Goal: Transaction & Acquisition: Obtain resource

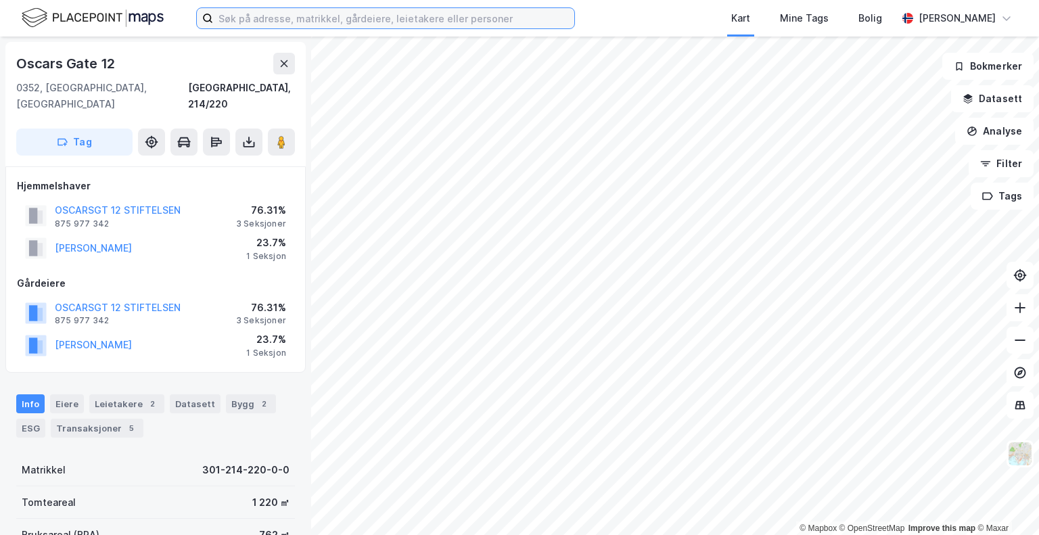
click at [292, 21] on input at bounding box center [393, 18] width 361 height 20
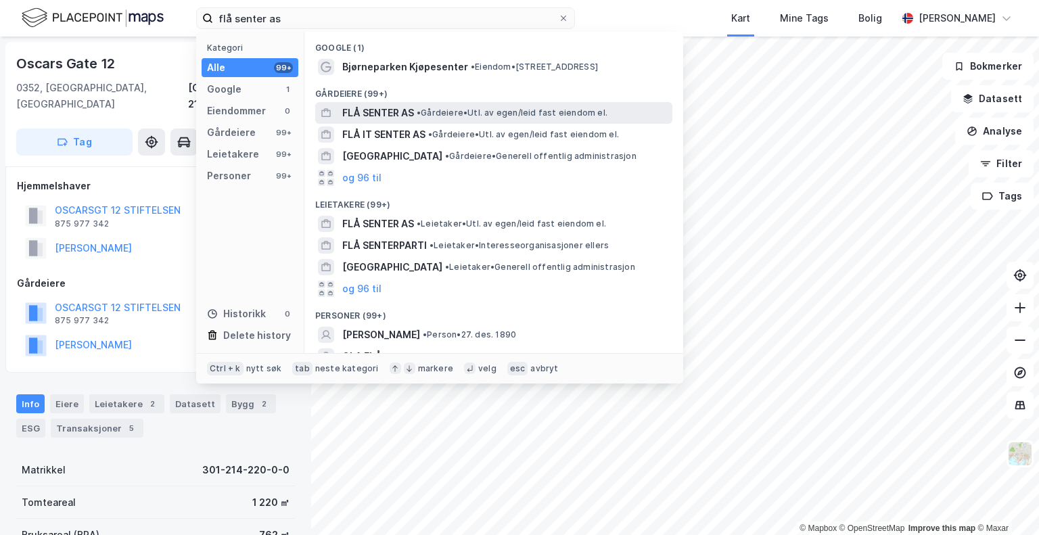
click at [406, 117] on span "FLÅ SENTER AS" at bounding box center [378, 113] width 72 height 16
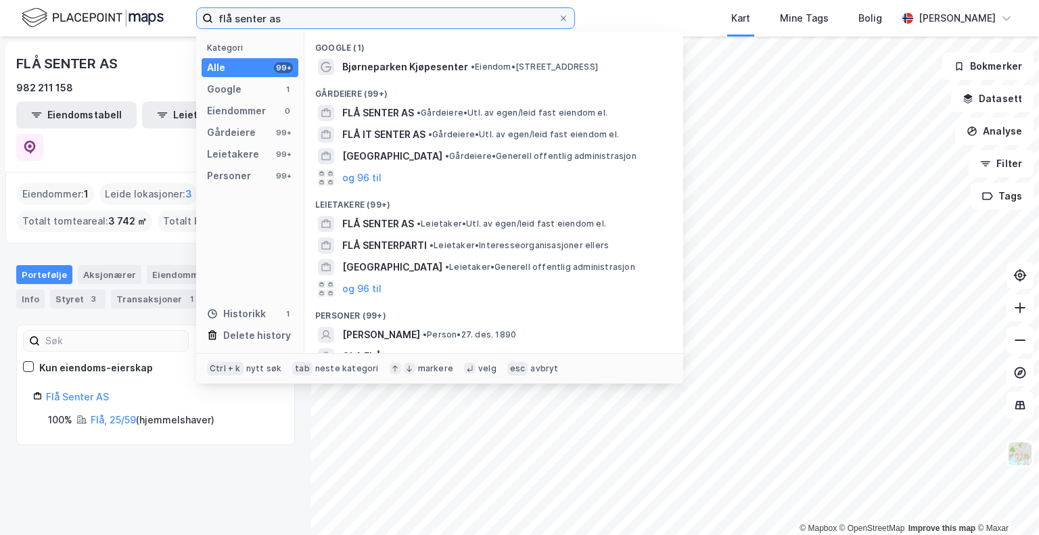
drag, startPoint x: 321, startPoint y: 16, endPoint x: 200, endPoint y: 4, distance: 121.7
click at [200, 4] on div "flå senter as Kategori Alle 99+ Google 1 Eiendommer 0 Gårdeiere 99+ Leietakere …" at bounding box center [519, 18] width 1039 height 37
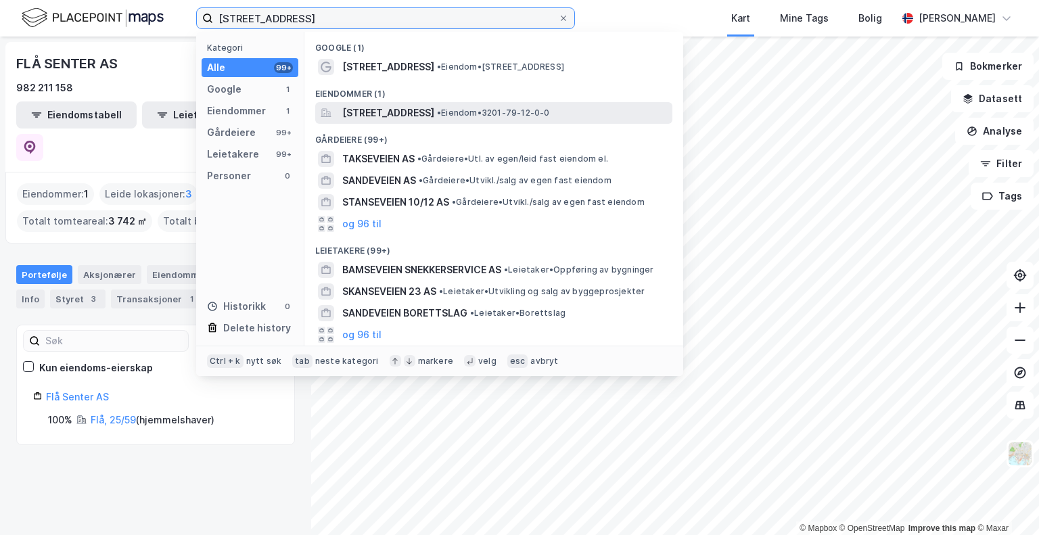
type input "[STREET_ADDRESS]"
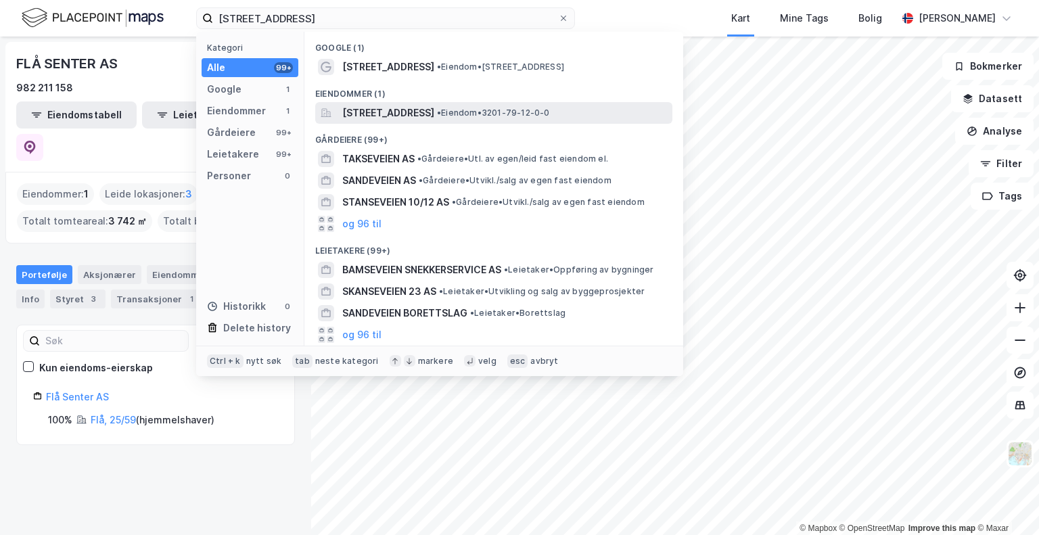
click at [425, 105] on span "[STREET_ADDRESS]" at bounding box center [388, 113] width 92 height 16
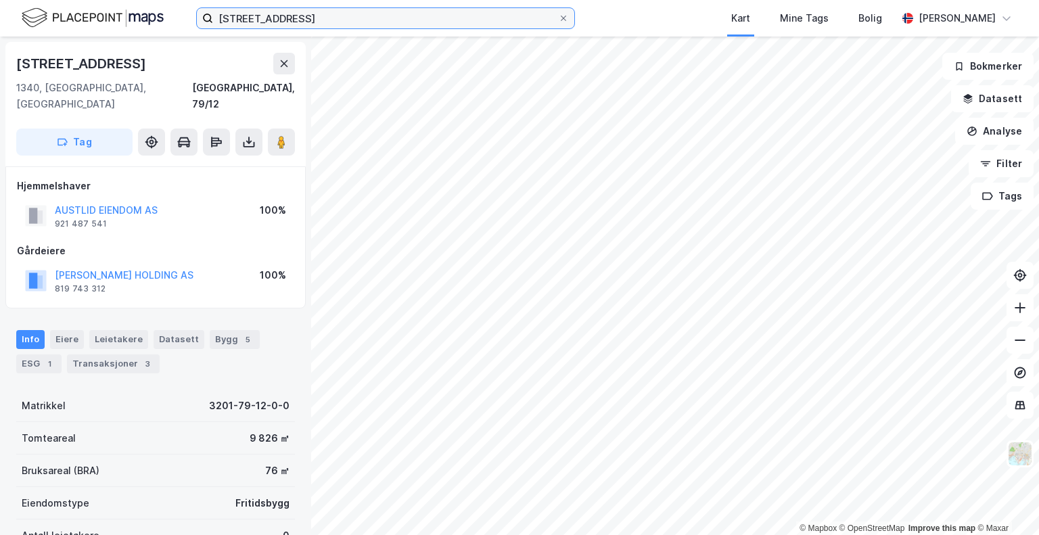
click at [365, 18] on input "[STREET_ADDRESS]" at bounding box center [385, 18] width 345 height 20
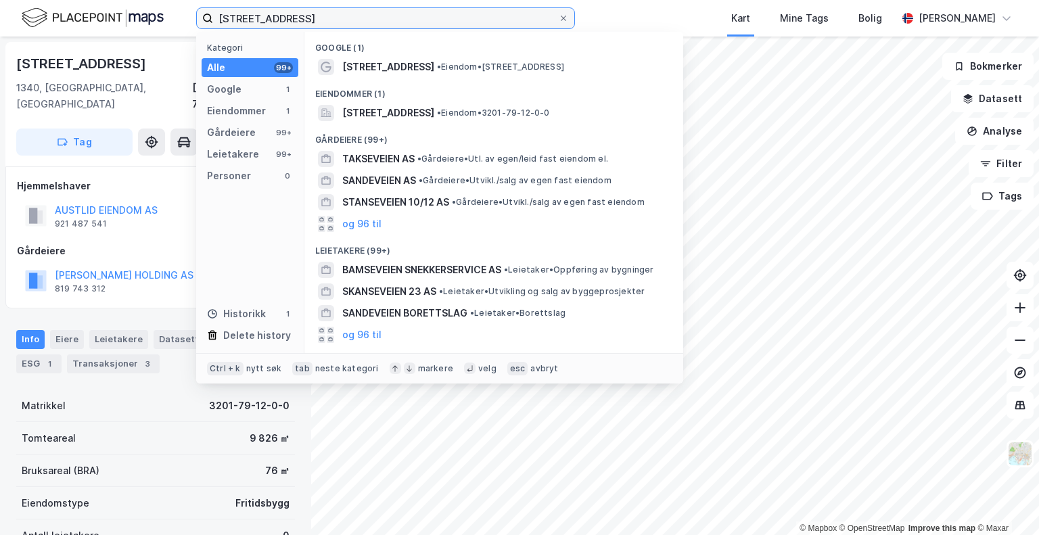
drag, startPoint x: 316, startPoint y: 16, endPoint x: 97, endPoint y: 16, distance: 219.1
click at [97, 16] on div "sakseveien 32 Kategori Alle 99+ Google 1 Eiendommer 1 Gårdeiere 99+ Leietakere …" at bounding box center [519, 18] width 1039 height 37
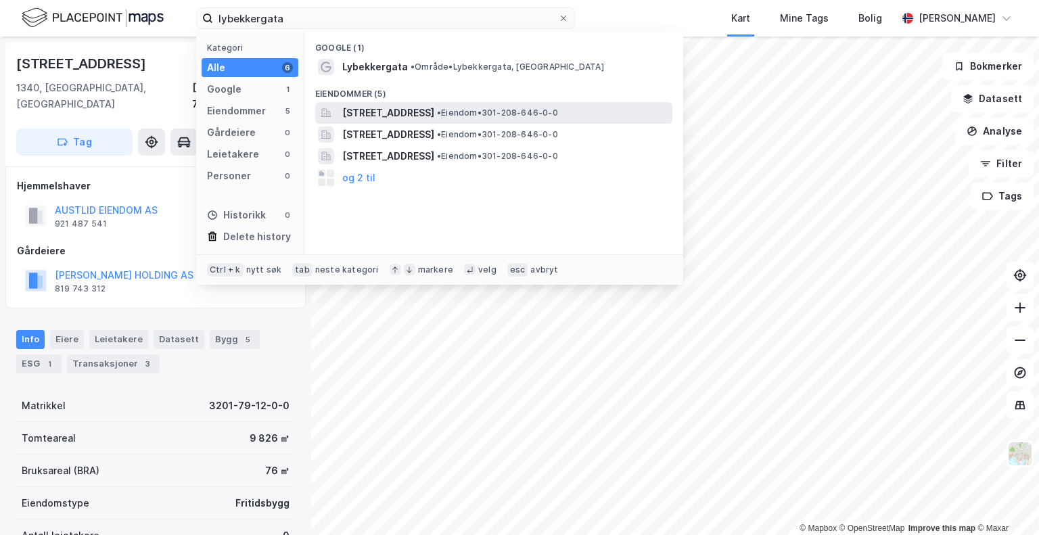
click at [387, 108] on span "[STREET_ADDRESS]" at bounding box center [388, 113] width 92 height 16
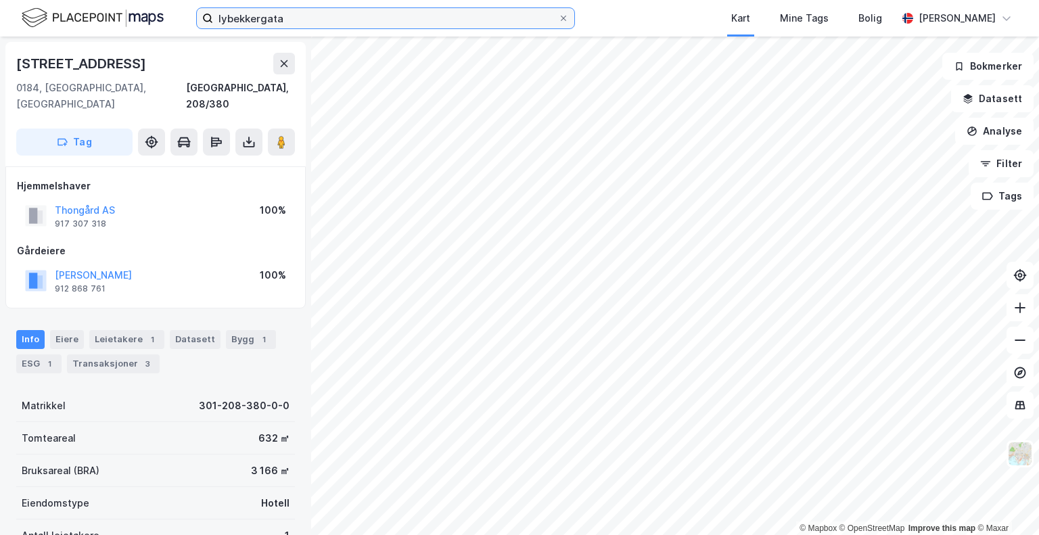
click at [261, 24] on input "lybekkergata" at bounding box center [385, 18] width 345 height 20
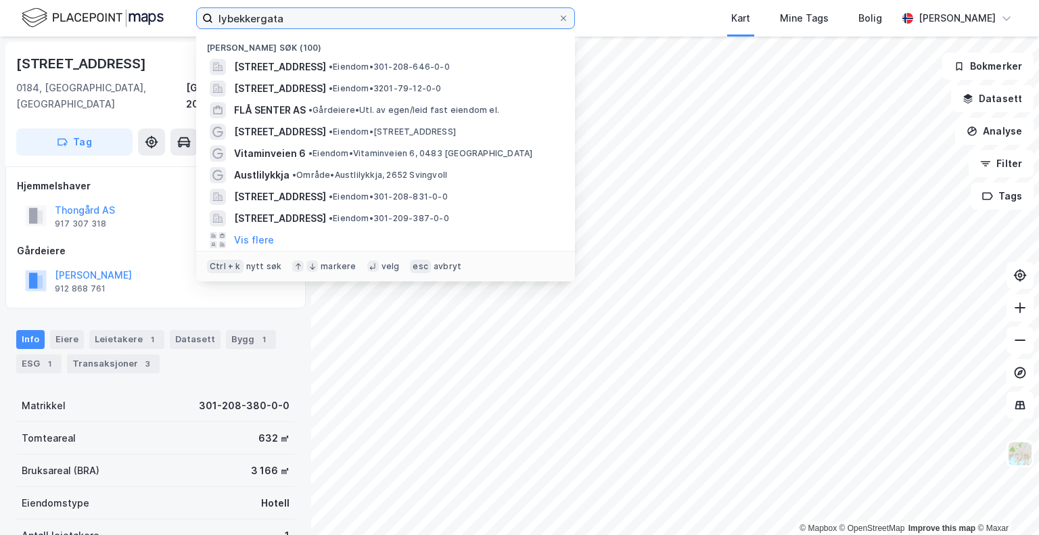
click at [261, 24] on input "lybekkergata" at bounding box center [385, 18] width 345 height 20
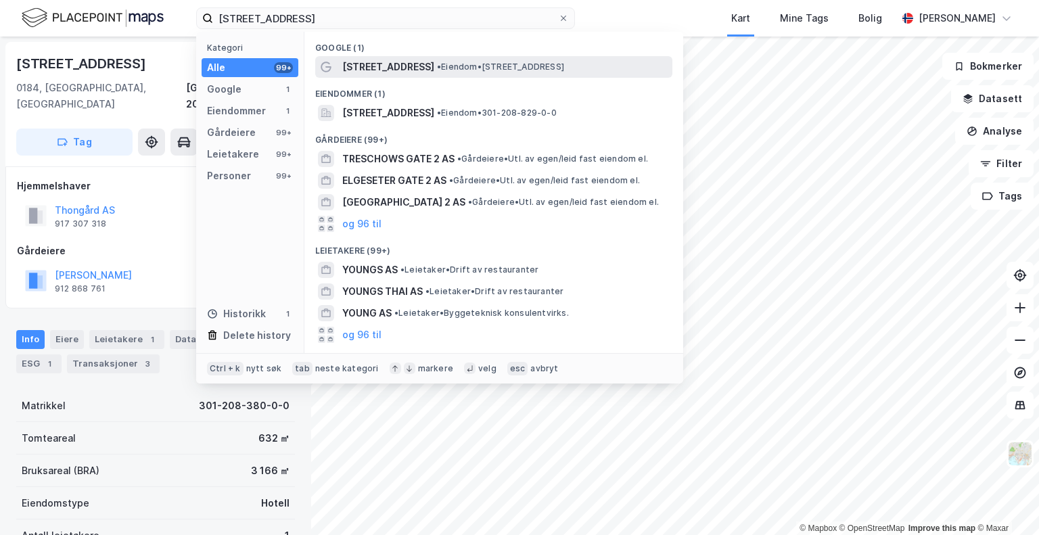
click at [358, 66] on span "[STREET_ADDRESS]" at bounding box center [388, 67] width 92 height 16
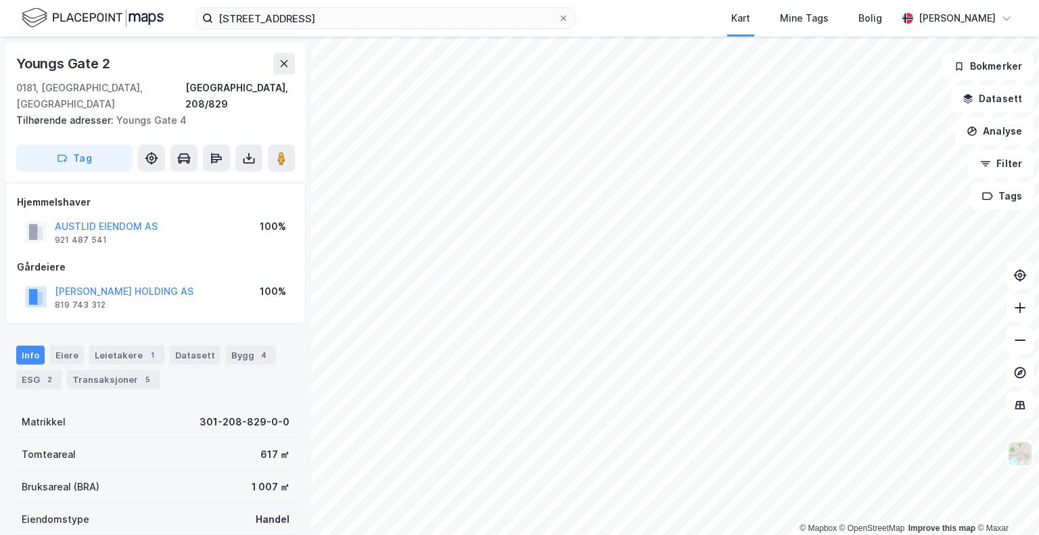
click at [129, 112] on div "Tilhørende adresser: Youngs Gate 4" at bounding box center [150, 120] width 268 height 16
click at [135, 112] on div "Tilhørende adresser: Youngs Gate 4" at bounding box center [150, 120] width 268 height 16
click at [166, 112] on div "Tilhørende adresser: Youngs Gate 4" at bounding box center [150, 120] width 268 height 16
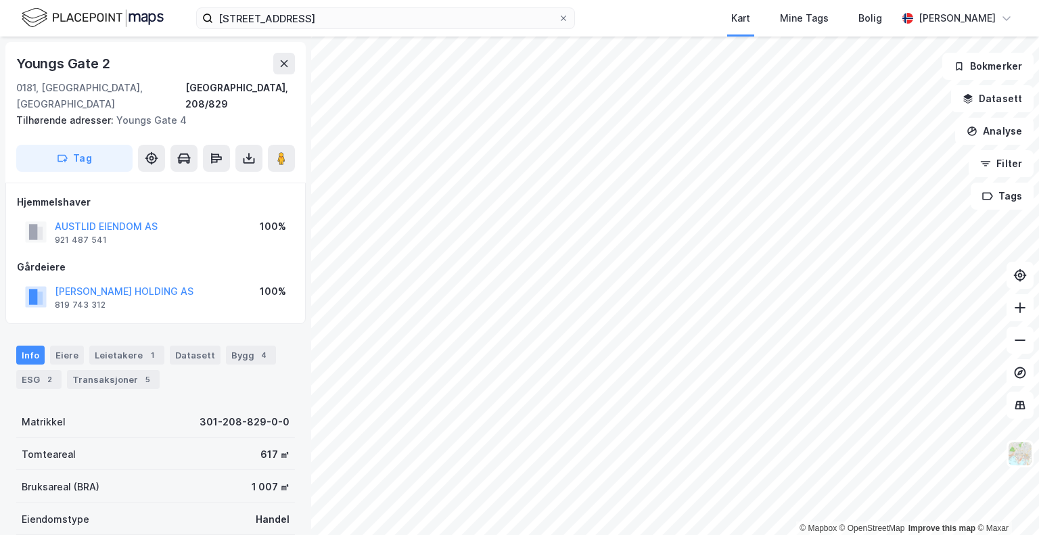
click at [182, 112] on div "Tilhørende adresser: Youngs Gate 4" at bounding box center [150, 120] width 268 height 16
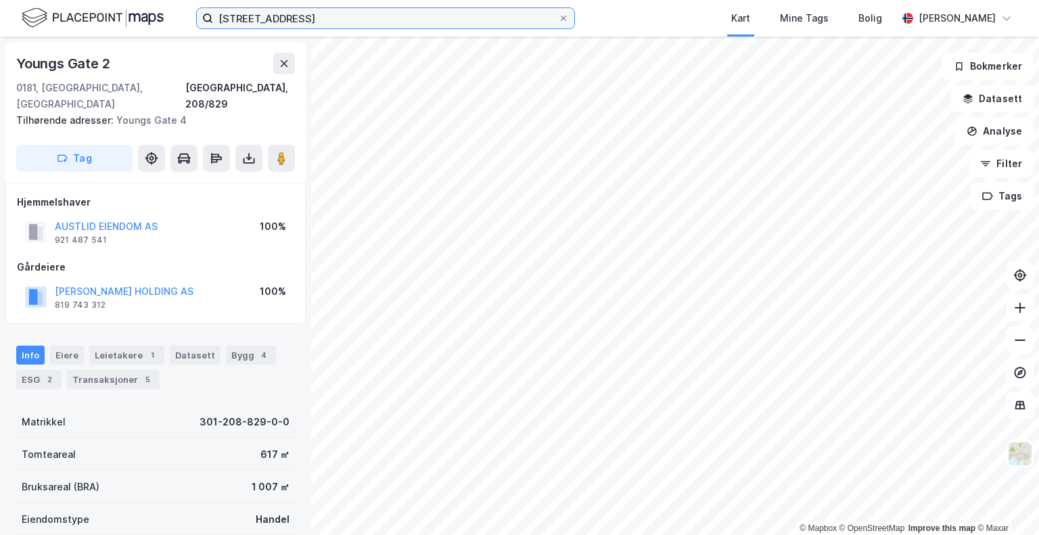
click at [309, 11] on input "[STREET_ADDRESS]" at bounding box center [385, 18] width 345 height 20
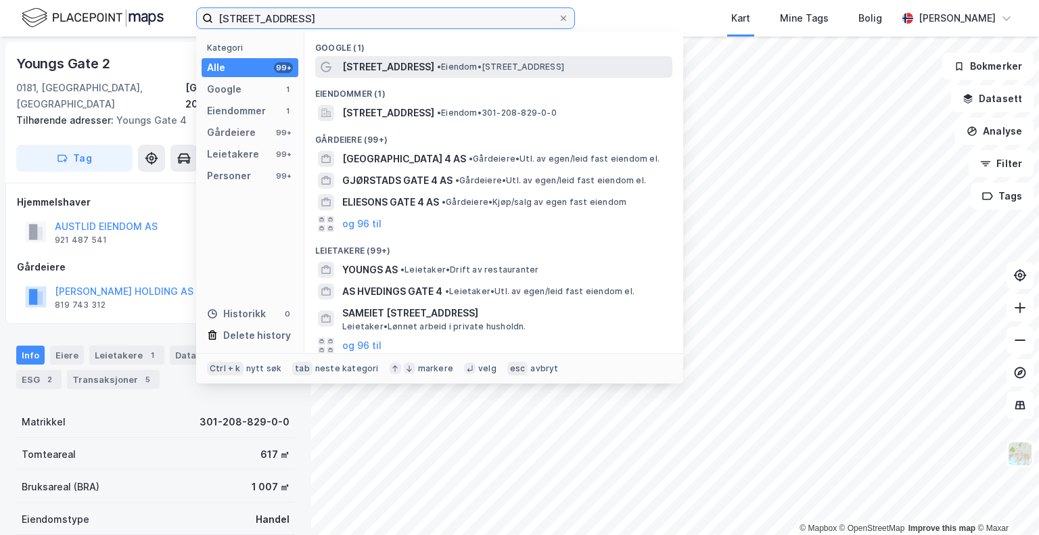
type input "[STREET_ADDRESS]"
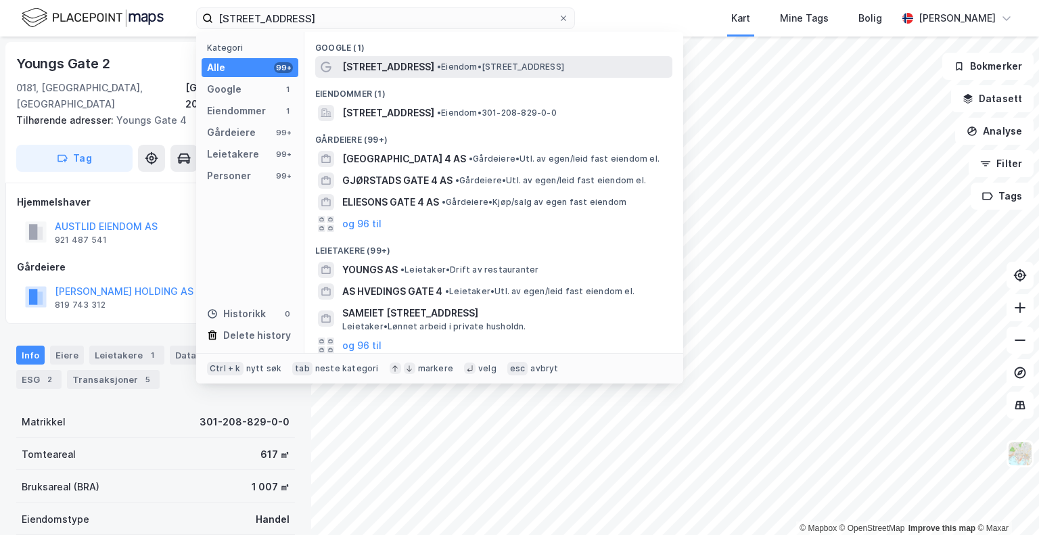
click at [368, 66] on span "[STREET_ADDRESS]" at bounding box center [388, 67] width 92 height 16
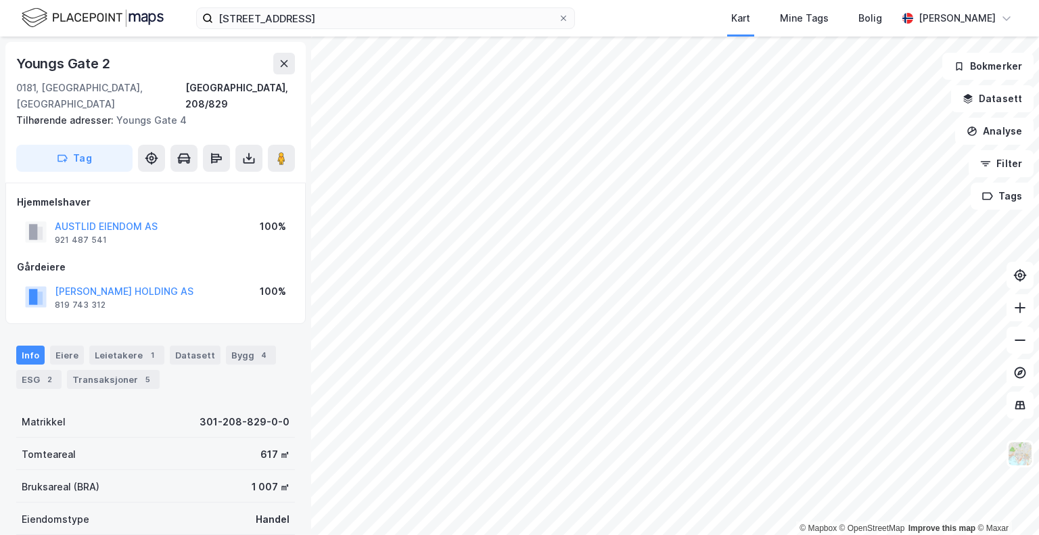
click at [182, 112] on div "Tilhørende adresser: Youngs Gate 4" at bounding box center [150, 120] width 268 height 16
click at [97, 370] on div "Transaksjoner 5" at bounding box center [113, 379] width 93 height 19
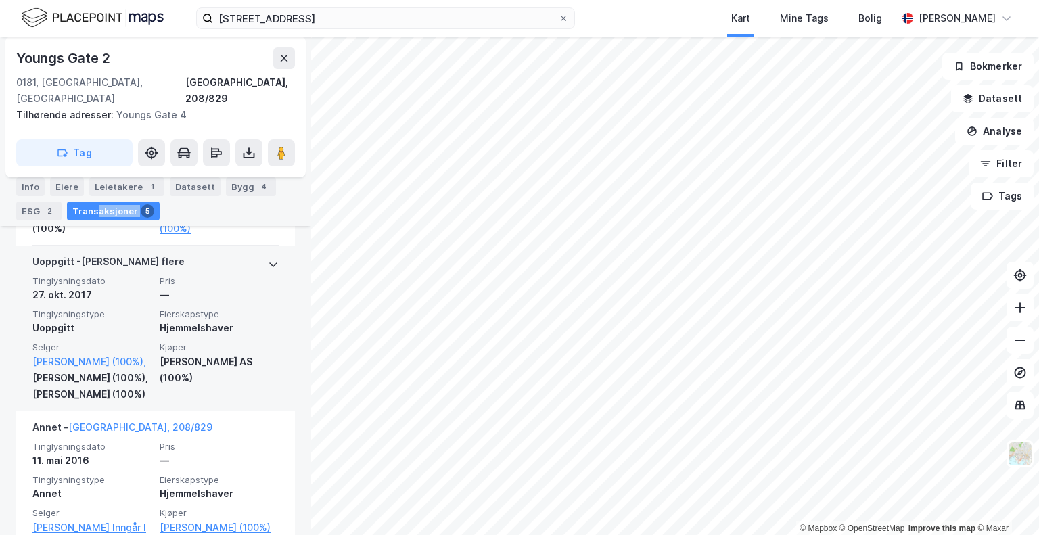
scroll to position [513, 0]
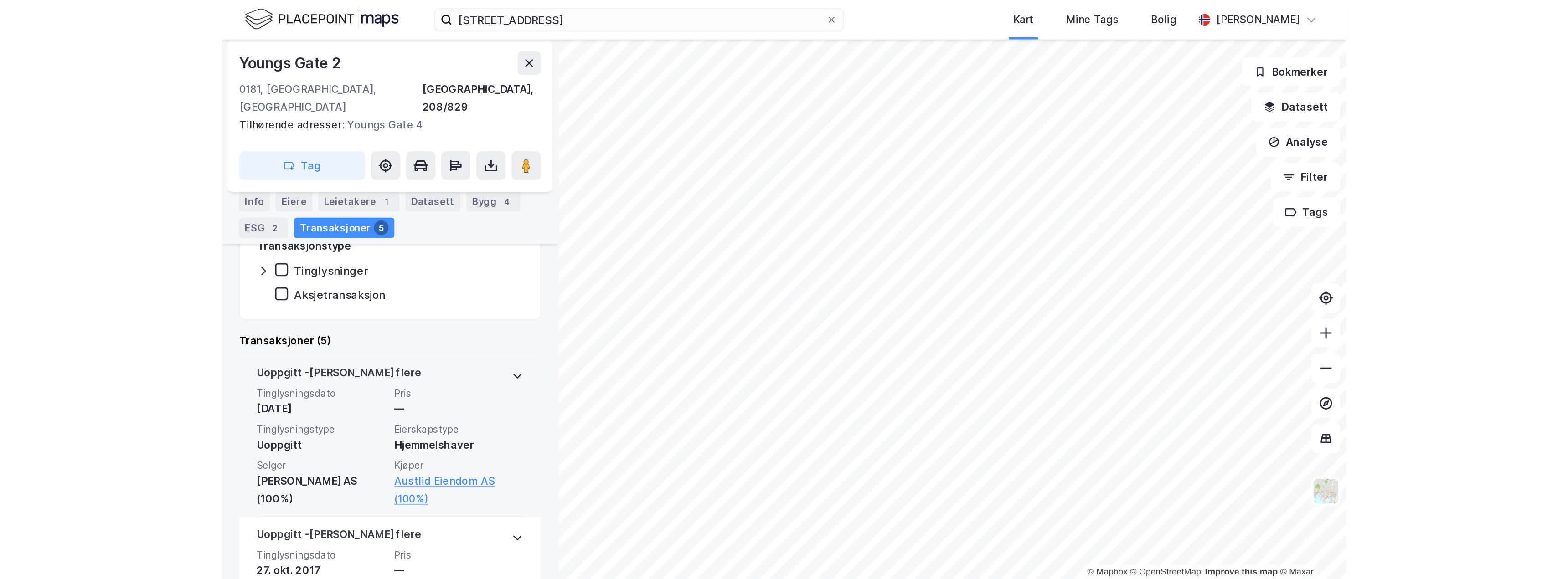
scroll to position [182, 0]
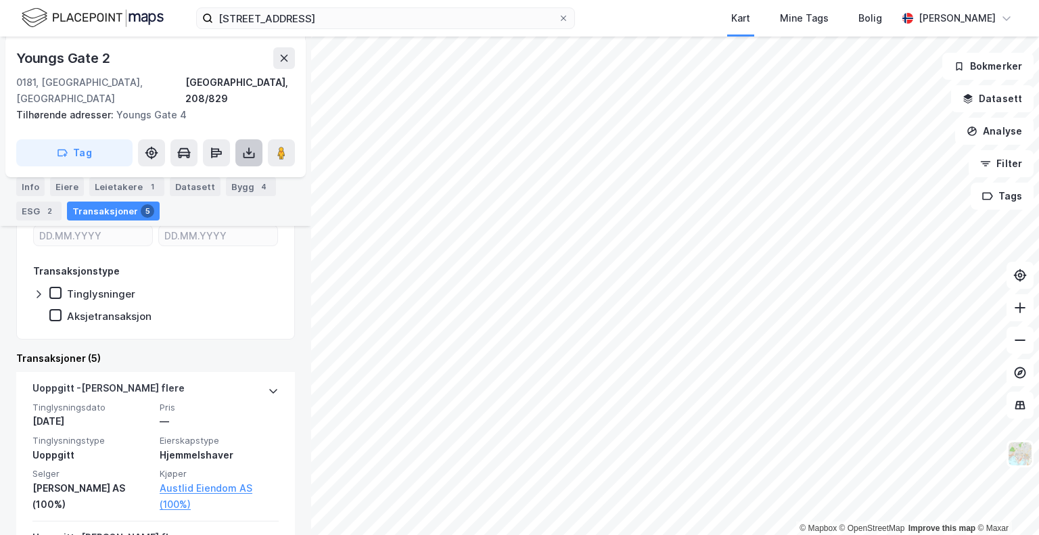
click at [257, 141] on button at bounding box center [248, 152] width 27 height 27
click at [248, 169] on div "Last ned grunnbok" at bounding box center [190, 180] width 144 height 22
